Goal: Complete application form

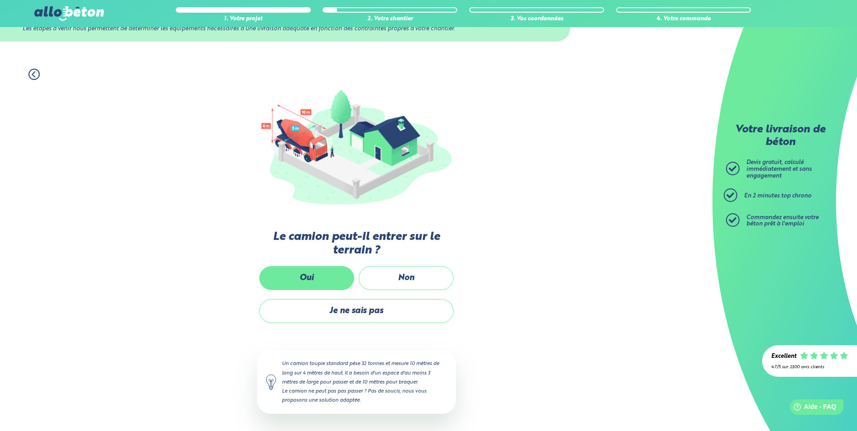
click at [319, 272] on label "Oui" at bounding box center [306, 278] width 95 height 24
click at [0, 0] on input "Oui" at bounding box center [0, 0] width 0 height 0
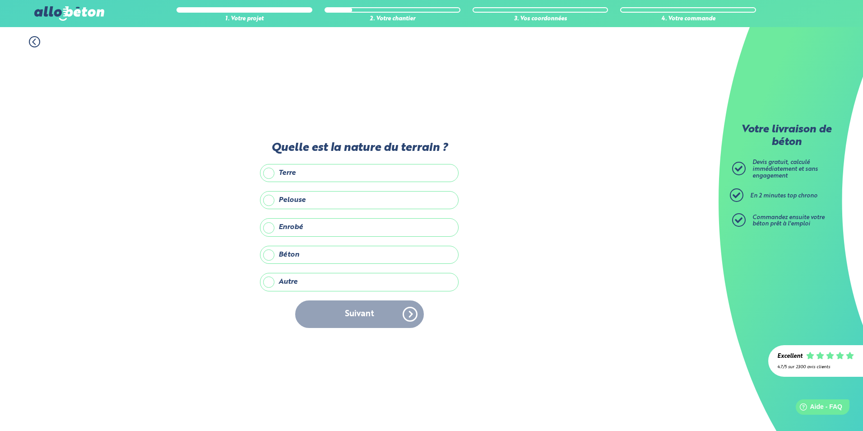
click at [271, 174] on label "Terre" at bounding box center [359, 173] width 199 height 18
click at [0, 0] on input "Terre" at bounding box center [0, 0] width 0 height 0
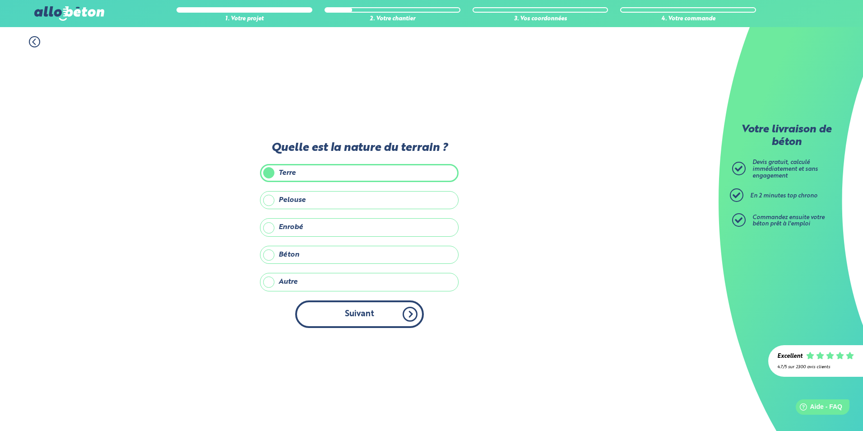
click at [355, 311] on button "Suivant" at bounding box center [359, 314] width 129 height 28
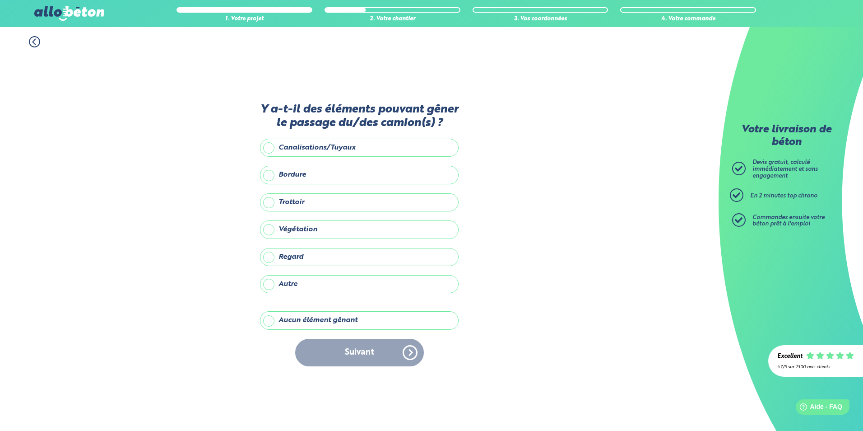
click at [269, 321] on label "Aucun élément gênant" at bounding box center [359, 320] width 199 height 18
click at [0, 0] on input "Aucun élément gênant" at bounding box center [0, 0] width 0 height 0
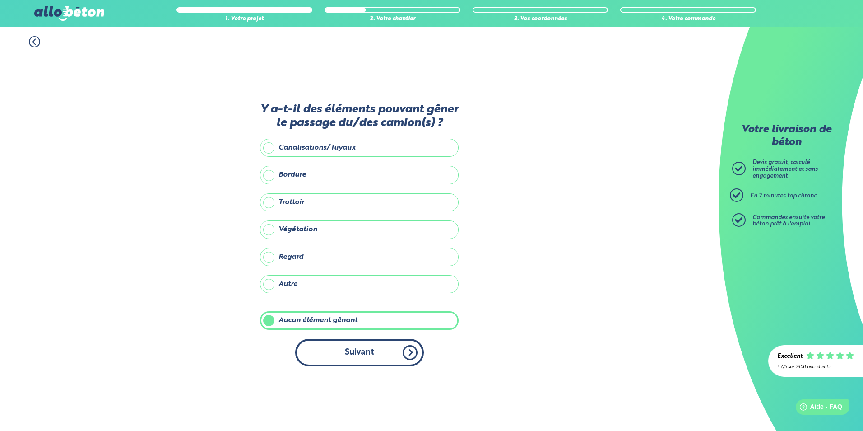
click at [373, 355] on button "Suivant" at bounding box center [359, 353] width 129 height 28
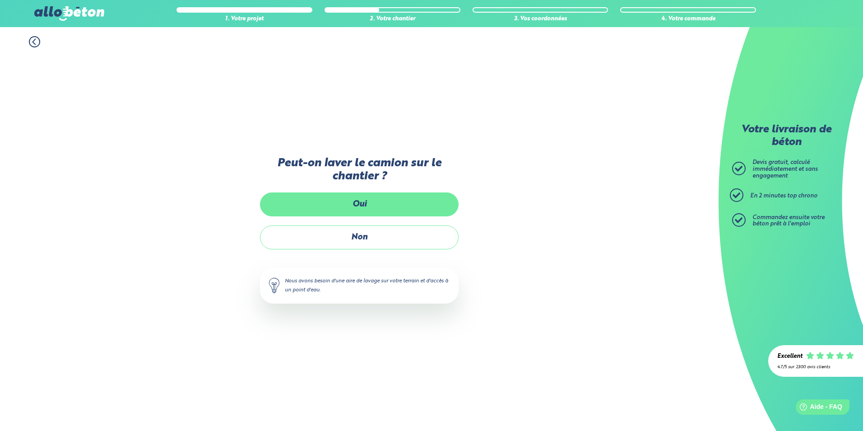
click at [361, 202] on label "Oui" at bounding box center [359, 204] width 199 height 24
click at [0, 0] on input "Oui" at bounding box center [0, 0] width 0 height 0
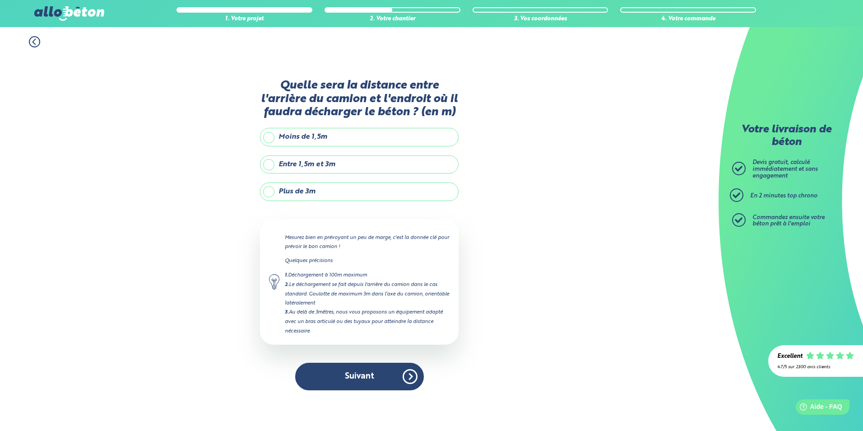
click at [267, 191] on label "Plus de 3m" at bounding box center [359, 191] width 199 height 18
click at [0, 0] on input "Plus de 3m" at bounding box center [0, 0] width 0 height 0
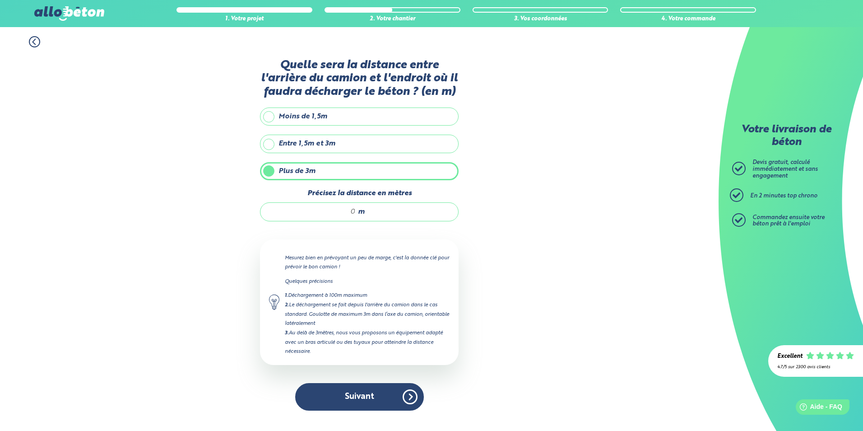
drag, startPoint x: 354, startPoint y: 210, endPoint x: 358, endPoint y: 234, distance: 23.8
click at [354, 210] on input "Précisez la distance en mètres" at bounding box center [313, 211] width 86 height 9
type input "6"
click at [362, 400] on button "Suivant" at bounding box center [359, 397] width 129 height 28
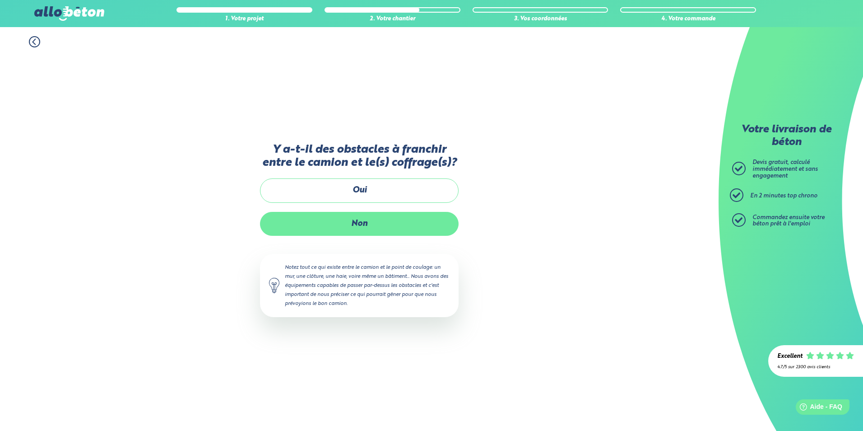
click at [371, 221] on label "Non" at bounding box center [359, 224] width 199 height 24
click at [0, 0] on input "Non" at bounding box center [0, 0] width 0 height 0
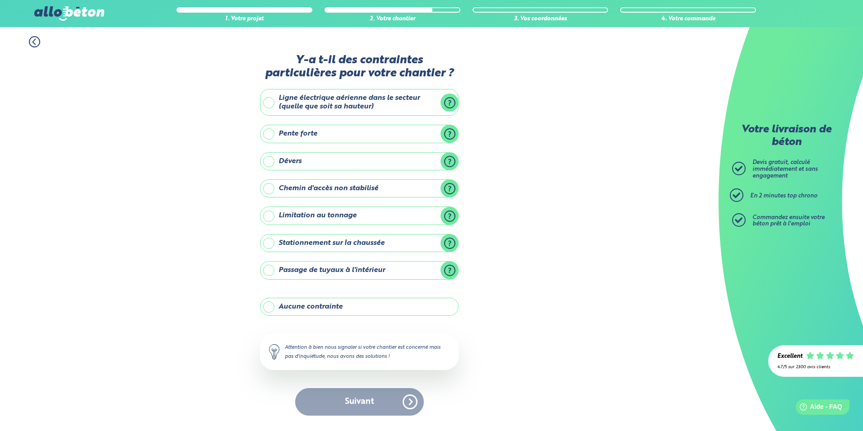
click at [267, 308] on label "Aucune contrainte" at bounding box center [359, 307] width 199 height 18
click at [0, 0] on input "Aucune contrainte" at bounding box center [0, 0] width 0 height 0
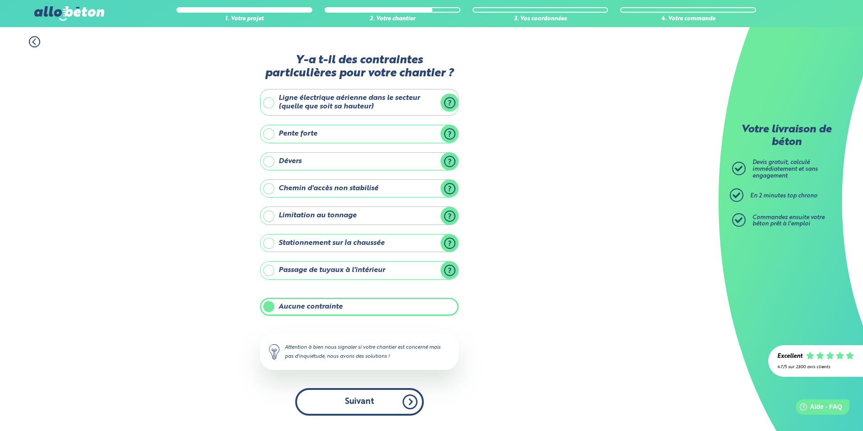
click at [353, 404] on button "Suivant" at bounding box center [359, 402] width 129 height 28
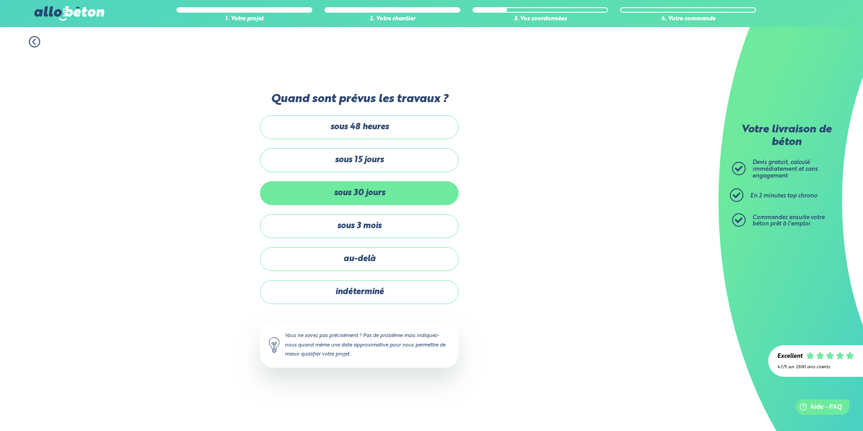
click at [368, 194] on label "sous 30 jours" at bounding box center [359, 193] width 199 height 24
click at [0, 0] on input "sous 30 jours" at bounding box center [0, 0] width 0 height 0
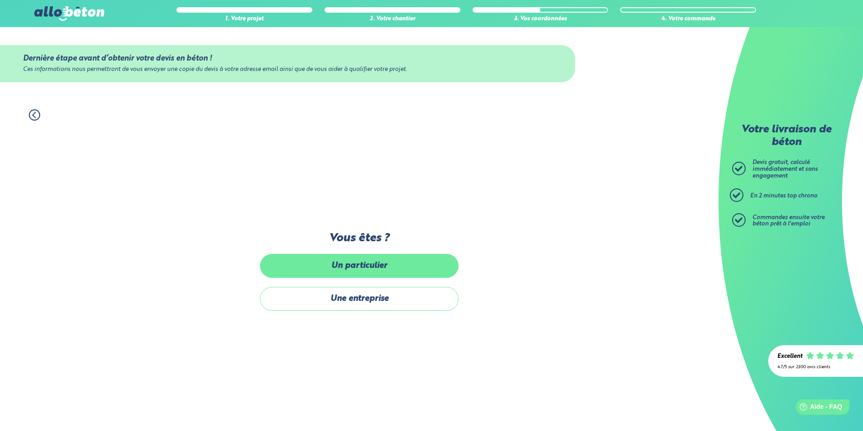
click at [364, 266] on label "Un particulier" at bounding box center [359, 266] width 199 height 24
click at [0, 0] on input "Un particulier" at bounding box center [0, 0] width 0 height 0
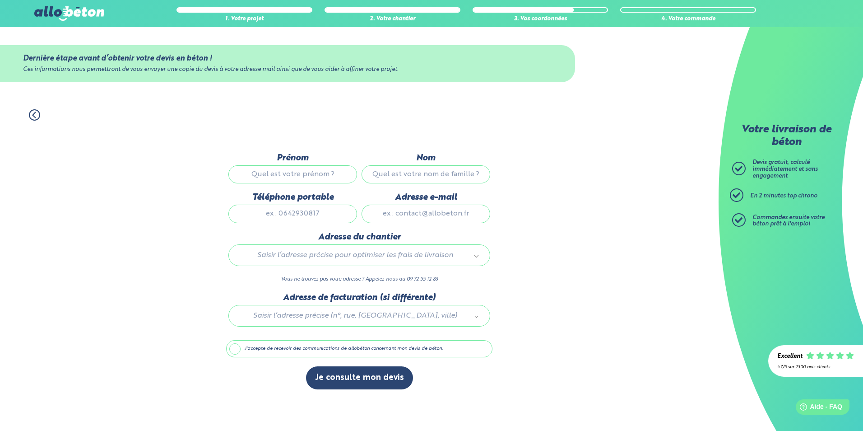
click at [283, 173] on input "Prénom" at bounding box center [293, 174] width 129 height 18
type input "florent"
type input "sandri"
type input "0786093502"
type input "[EMAIL_ADDRESS][DOMAIN_NAME]"
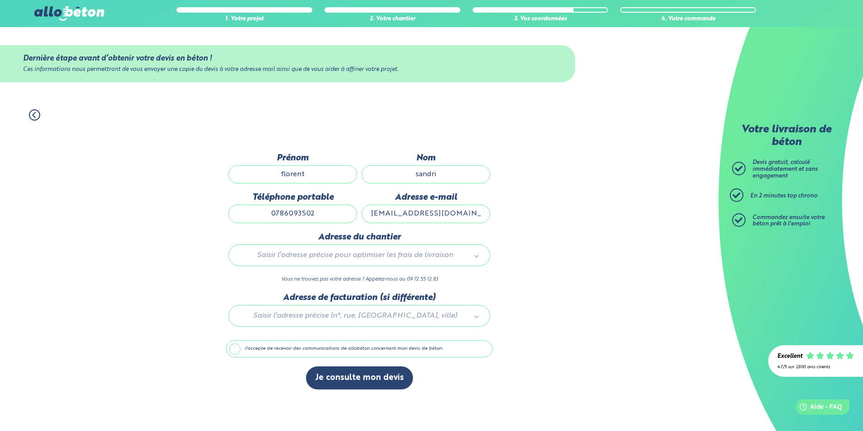
type input "[STREET_ADDRESS] [PERSON_NAME]"
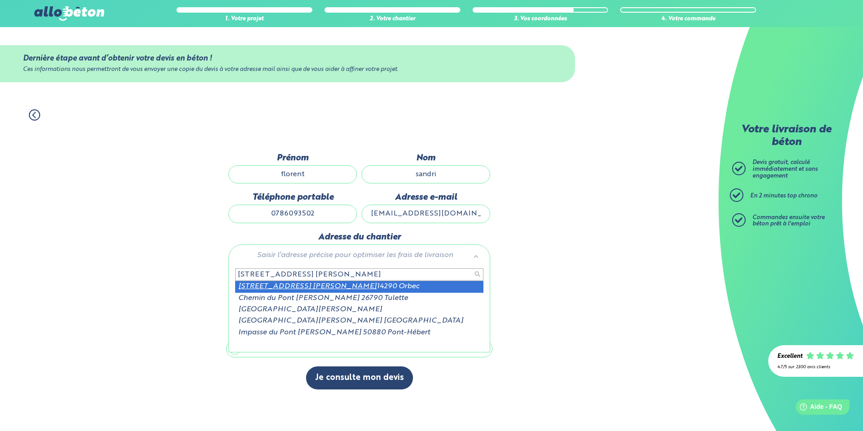
scroll to position [1, 0]
drag, startPoint x: 325, startPoint y: 274, endPoint x: 234, endPoint y: 280, distance: 90.5
click at [234, 280] on div "[STREET_ADDRESS] [PERSON_NAME]" at bounding box center [359, 274] width 252 height 13
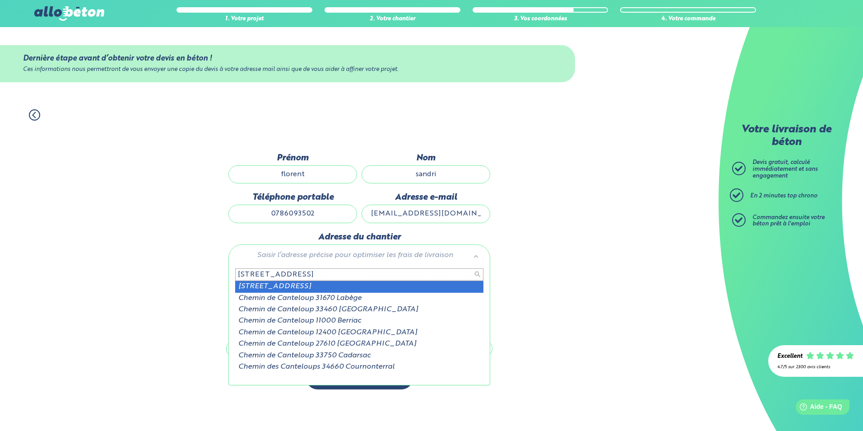
type input "[STREET_ADDRESS]"
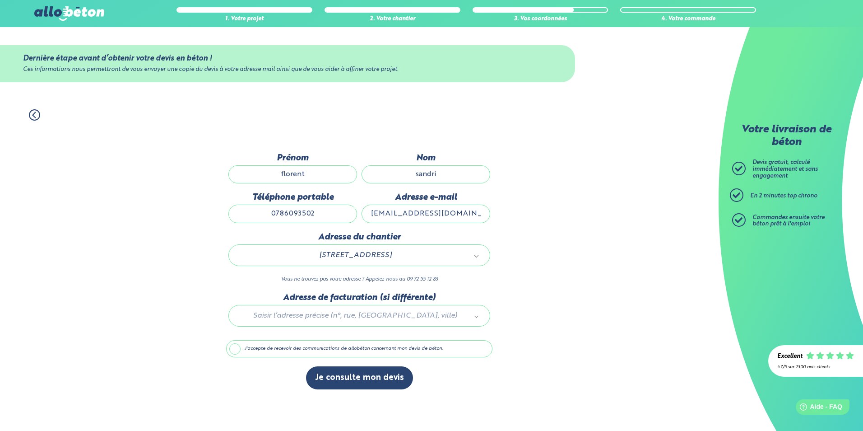
click at [236, 349] on label "J'accepte de recevoir des communications de allobéton concernant mon devis de b…" at bounding box center [359, 348] width 266 height 17
click at [0, 0] on input "J'accepte de recevoir des communications de allobéton concernant mon devis de b…" at bounding box center [0, 0] width 0 height 0
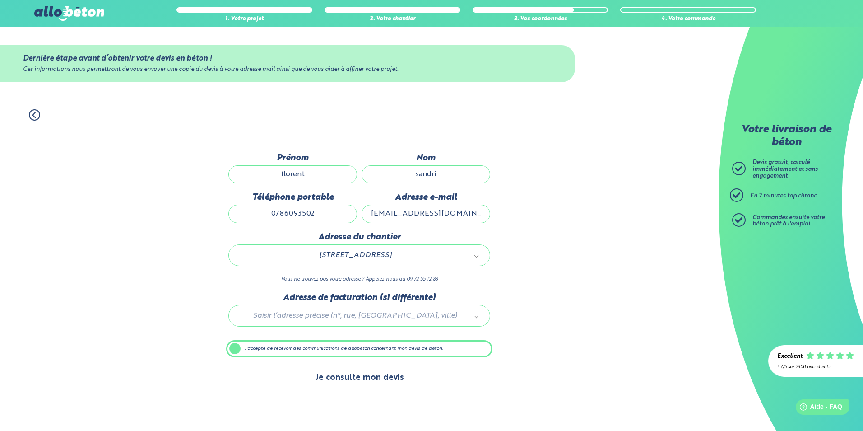
click at [356, 378] on button "Je consulte mon devis" at bounding box center [359, 377] width 107 height 23
